Goal: Transaction & Acquisition: Purchase product/service

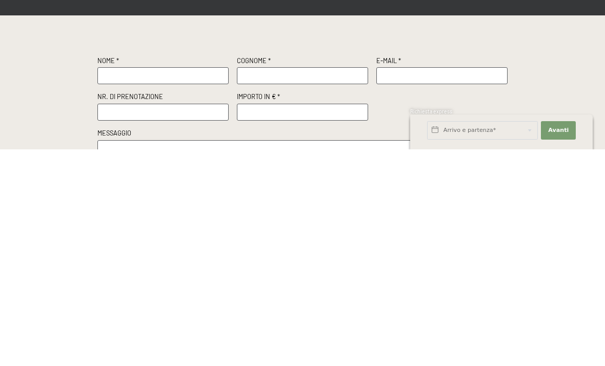
scroll to position [220, 0]
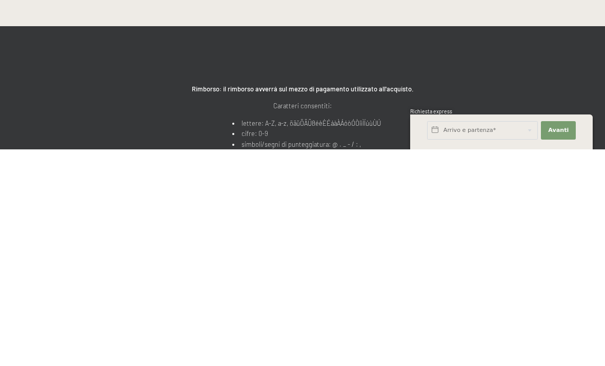
type input "Giovanni"
click at [287, 79] on input "text" at bounding box center [302, 75] width 131 height 17
type input "Tarantola"
click at [450, 81] on input "text" at bounding box center [442, 75] width 131 height 17
type input "giovannitarantola@yahoo.it"
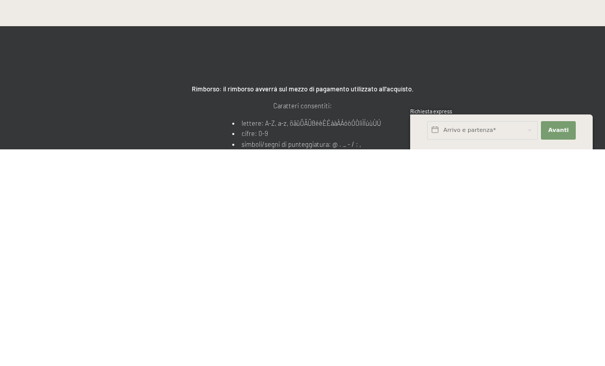
click at [199, 112] on input "text" at bounding box center [162, 112] width 131 height 17
type input "R13482"
click at [298, 109] on input "number" at bounding box center [302, 112] width 131 height 17
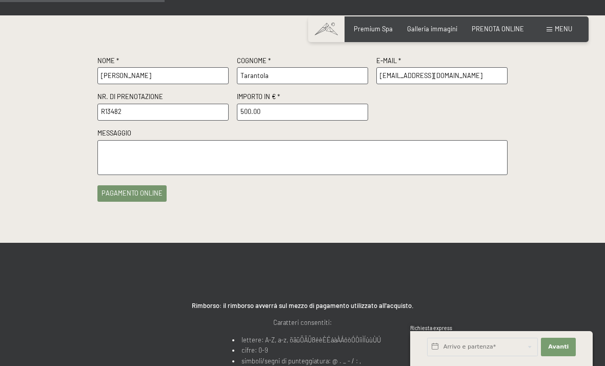
type input "500.00"
click at [284, 156] on textarea at bounding box center [302, 157] width 410 height 35
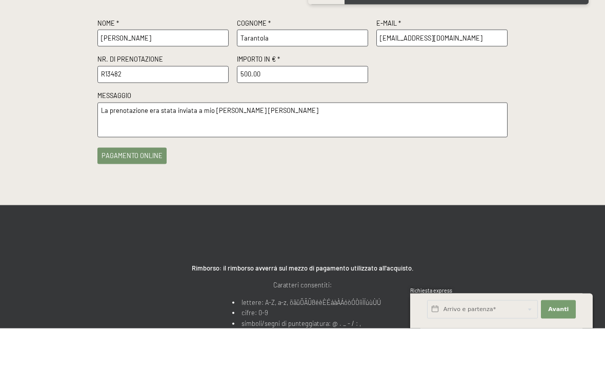
type textarea "La prenotazione era stata inviata a mio cognato Zacchetti Giampiero"
click at [129, 185] on button "pagamento online" at bounding box center [131, 193] width 69 height 16
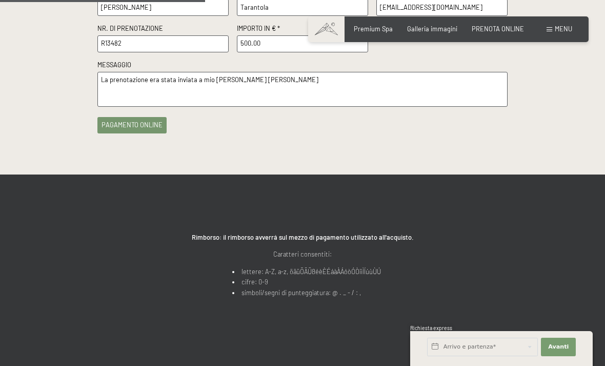
scroll to position [290, 0]
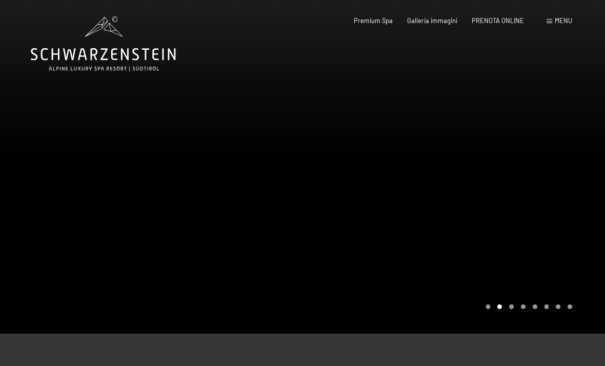
click at [450, 18] on span "Galleria immagini" at bounding box center [432, 20] width 50 height 8
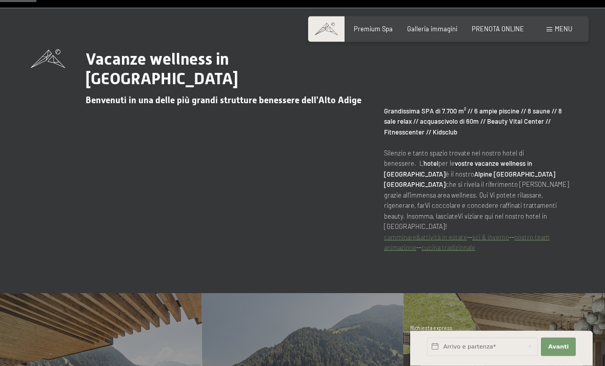
scroll to position [360, 0]
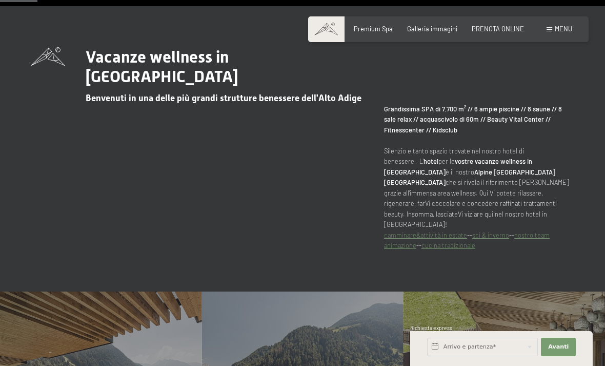
click at [444, 134] on strong "Grandissima SPA di 7.700 m² // 6 ampie piscine // 8 saune // 8 sale relax // ac…" at bounding box center [473, 119] width 178 height 29
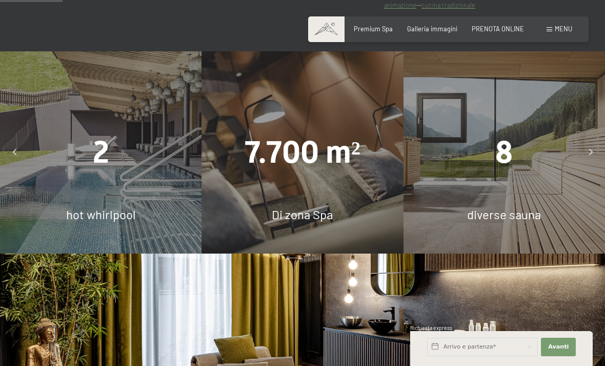
scroll to position [600, 0]
click at [121, 201] on div "2 hot whirlpool" at bounding box center [101, 152] width 202 height 202
click at [107, 170] on span "2" at bounding box center [101, 152] width 16 height 36
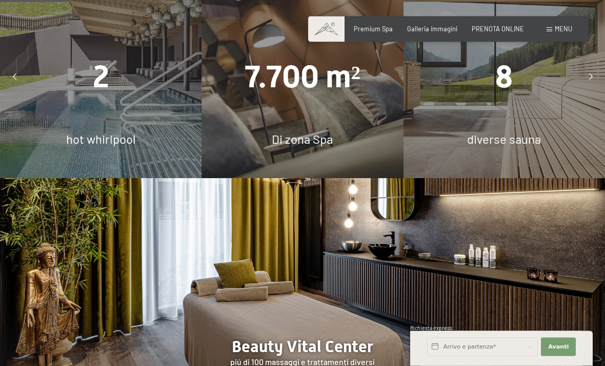
click at [589, 81] on icon at bounding box center [591, 77] width 4 height 7
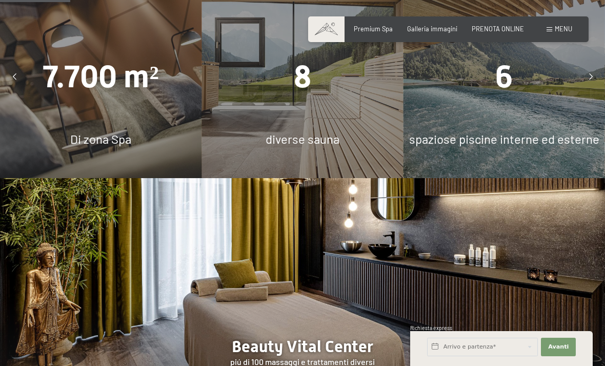
click at [591, 87] on div at bounding box center [591, 77] width 21 height 21
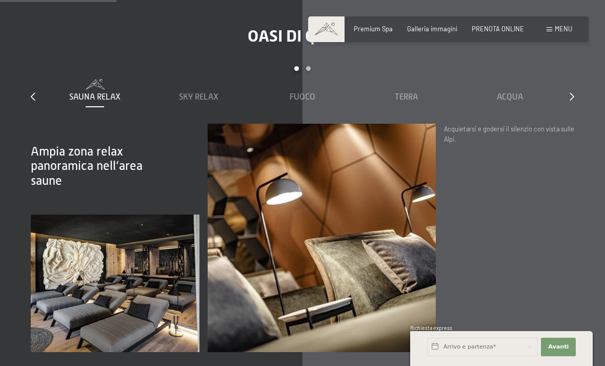
scroll to position [1114, 0]
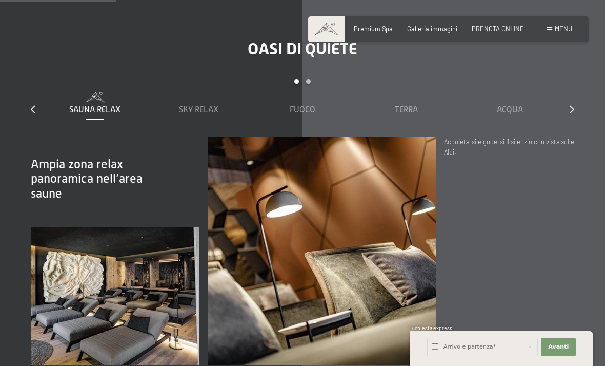
click at [204, 114] on span "Sky Relax" at bounding box center [198, 109] width 39 height 9
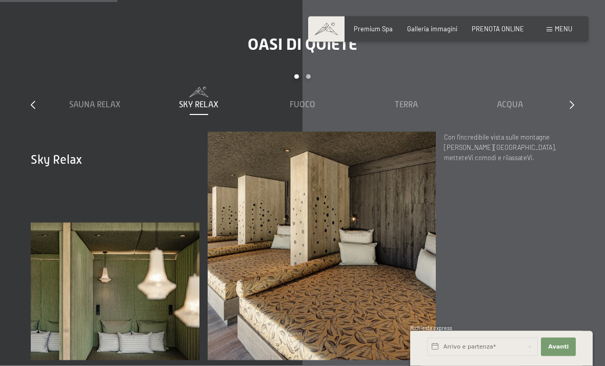
scroll to position [1112, 0]
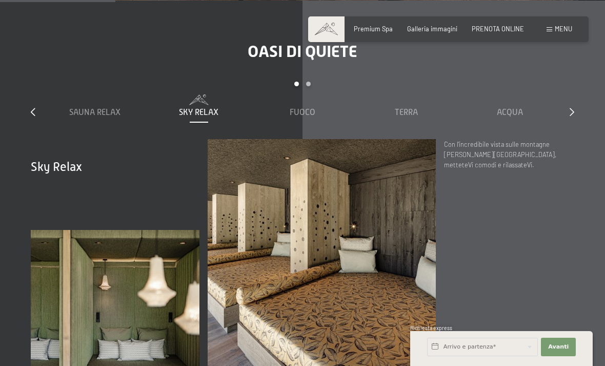
click at [307, 118] on div "Fuoco" at bounding box center [302, 112] width 95 height 11
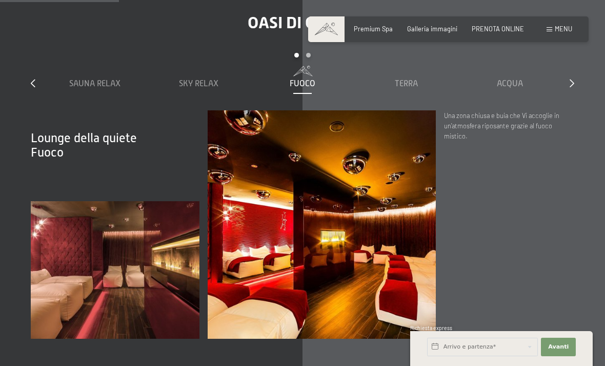
scroll to position [1138, 0]
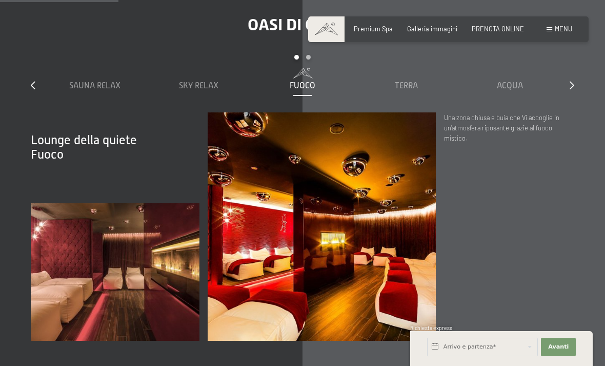
click at [415, 90] on span "Terra" at bounding box center [406, 85] width 23 height 9
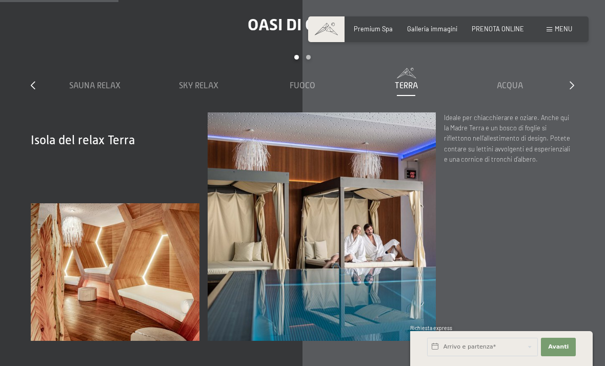
click at [514, 90] on span "Acqua" at bounding box center [510, 85] width 26 height 9
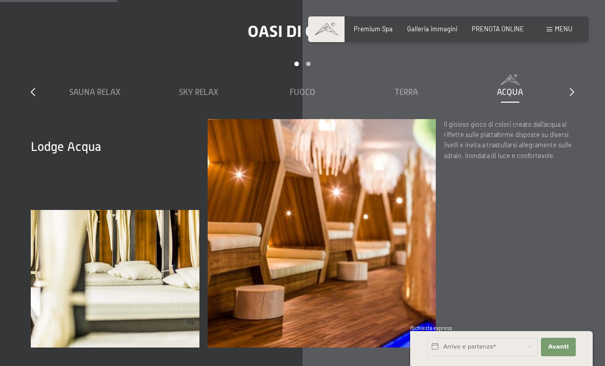
scroll to position [1130, 0]
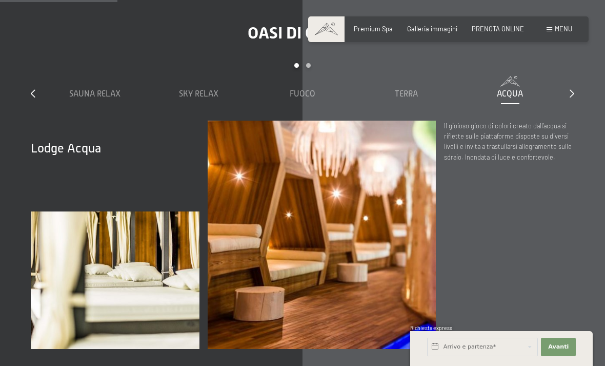
click at [573, 97] on icon at bounding box center [572, 93] width 5 height 8
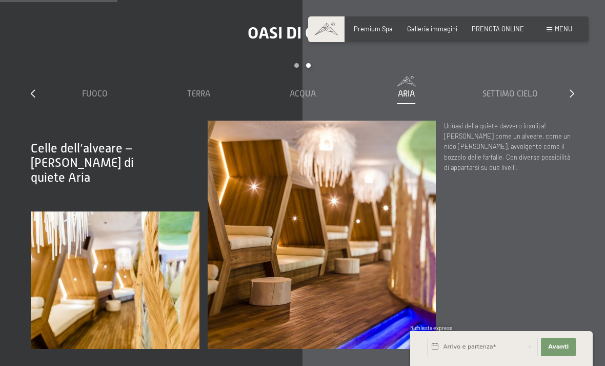
click at [527, 98] on span "Settimo Cielo" at bounding box center [510, 93] width 55 height 9
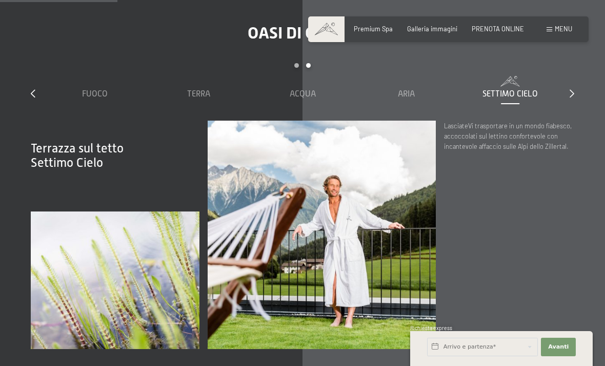
click at [573, 97] on icon at bounding box center [572, 93] width 5 height 8
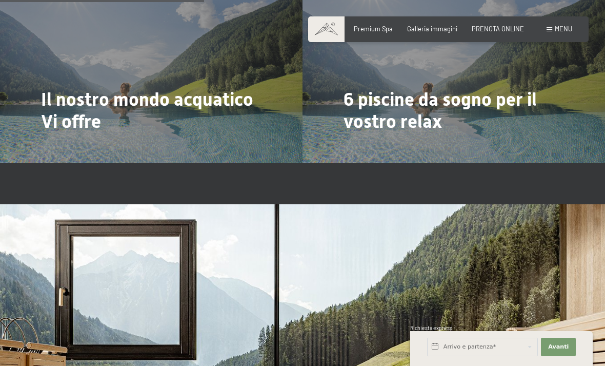
scroll to position [1966, 0]
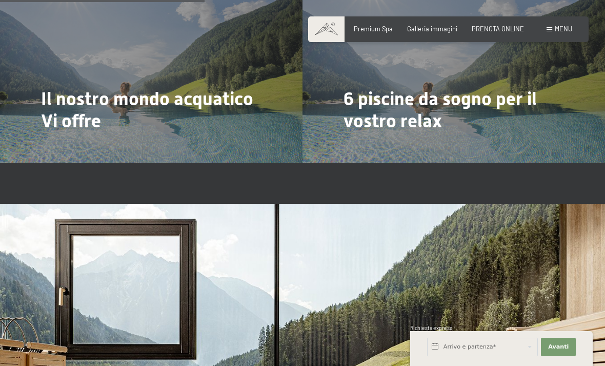
click at [496, 118] on h2 "6 piscine da sogno per il vostro relax" at bounding box center [454, 110] width 221 height 44
click at [454, 97] on span "6 piscine da sogno per il vostro relax" at bounding box center [440, 110] width 193 height 44
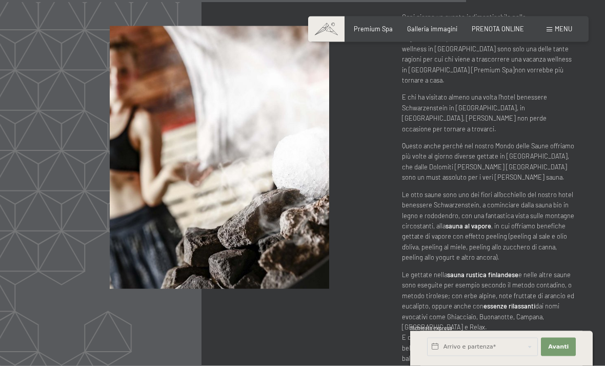
scroll to position [3911, 0]
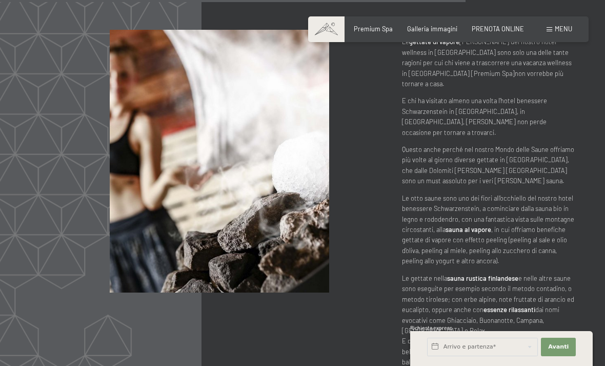
click at [437, 30] on span "Galleria immagini" at bounding box center [432, 29] width 50 height 8
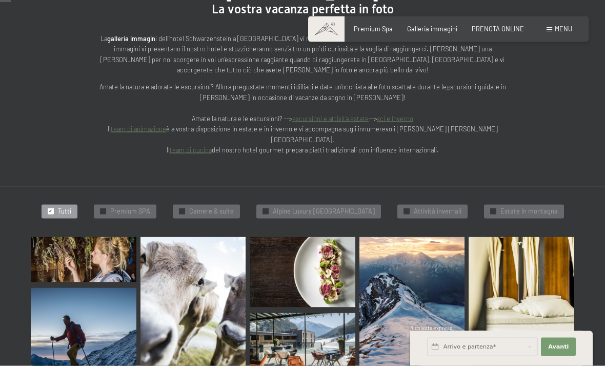
scroll to position [151, 0]
click at [450, 206] on span "Attivitá invernali" at bounding box center [438, 210] width 48 height 9
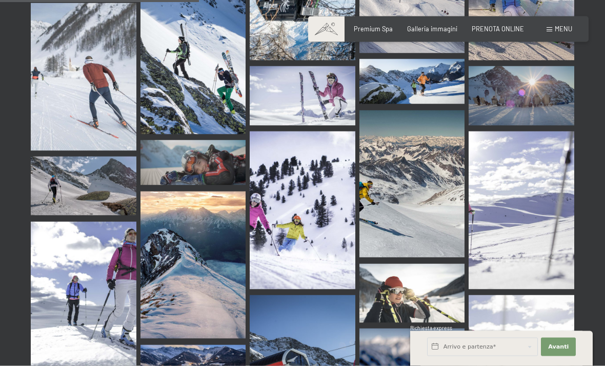
scroll to position [471, 0]
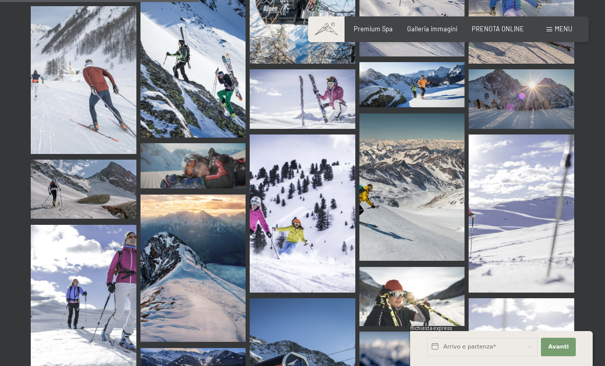
click at [436, 31] on span "Galleria immagini" at bounding box center [432, 29] width 50 height 8
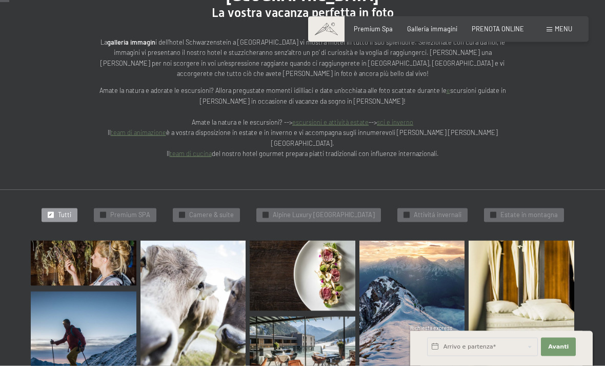
scroll to position [148, 0]
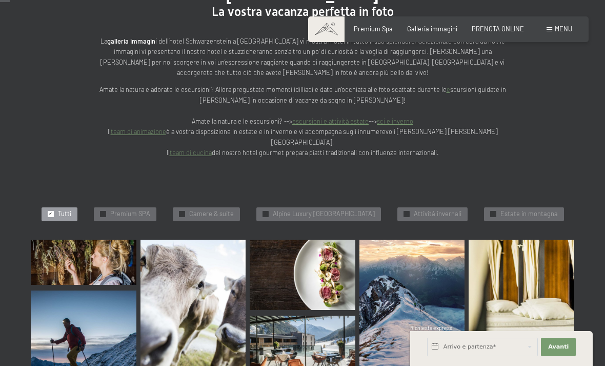
click at [311, 209] on span "Alpine Luxury [GEOGRAPHIC_DATA]" at bounding box center [324, 213] width 102 height 9
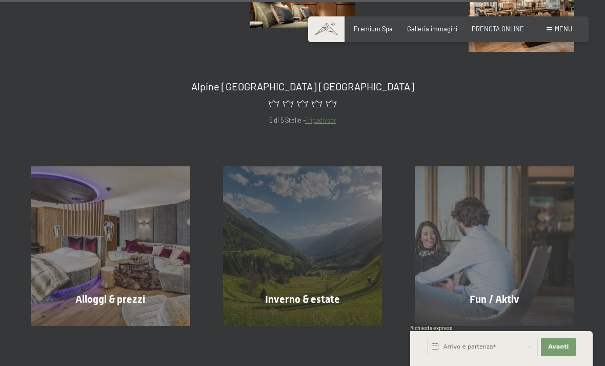
scroll to position [1328, 0]
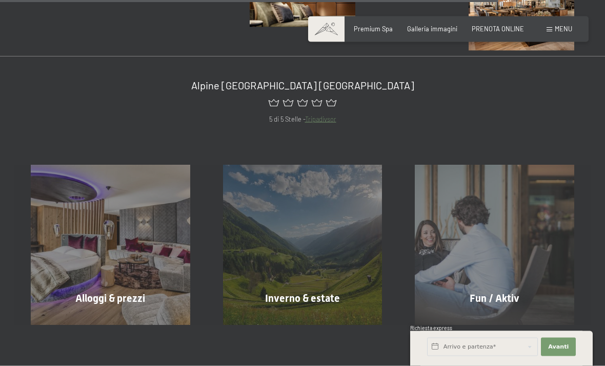
click at [126, 292] on span "Alloggi & prezzi" at bounding box center [110, 298] width 70 height 12
